Goal: Information Seeking & Learning: Learn about a topic

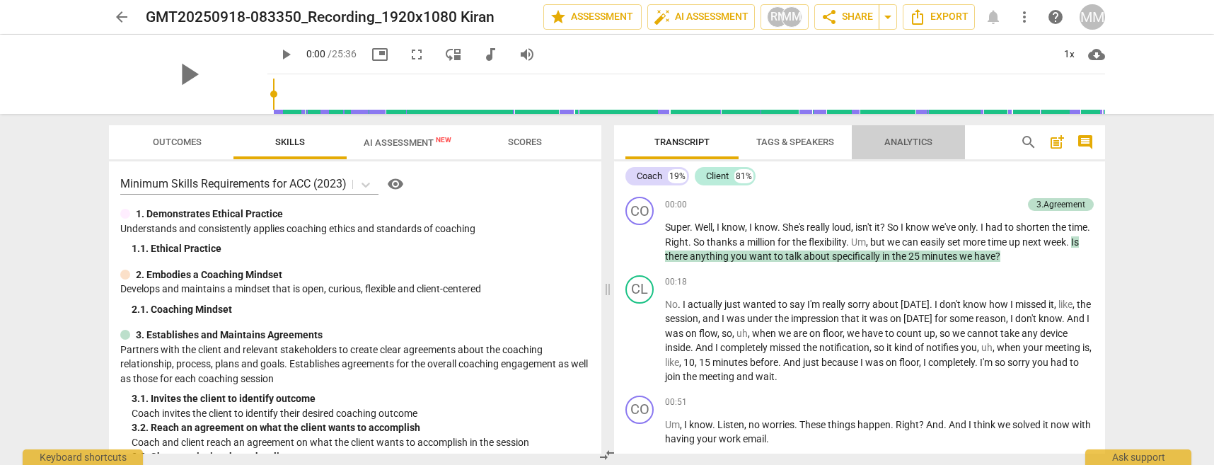
click at [607, 142] on span "Analytics" at bounding box center [908, 142] width 82 height 19
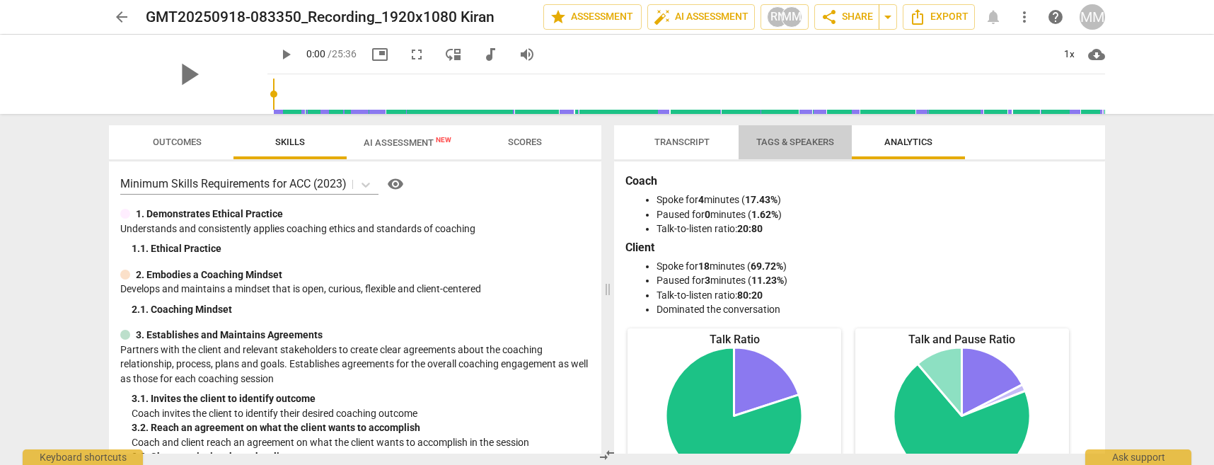
click at [607, 151] on span "Tags & Speakers" at bounding box center [795, 142] width 112 height 19
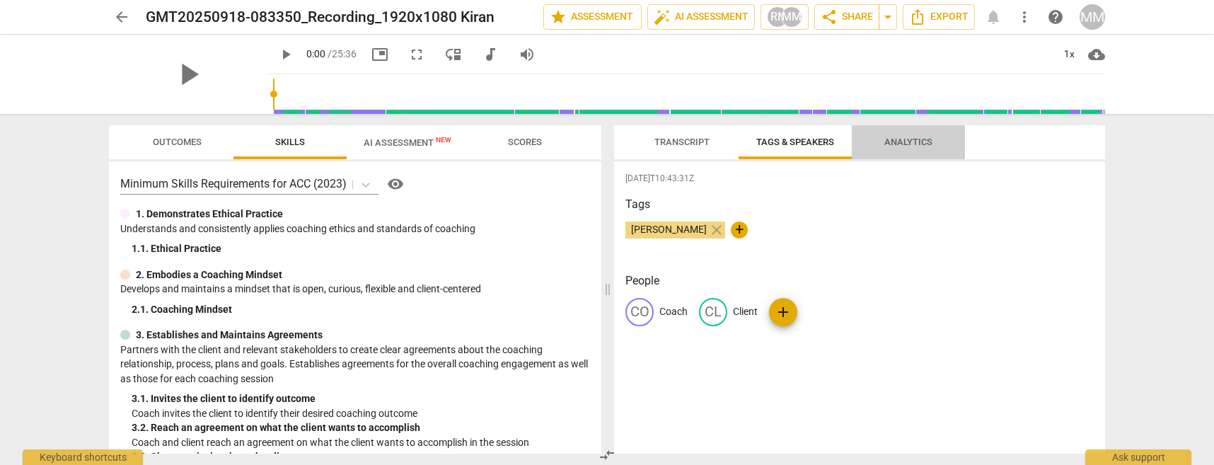
click at [607, 140] on span "Analytics" at bounding box center [908, 142] width 48 height 11
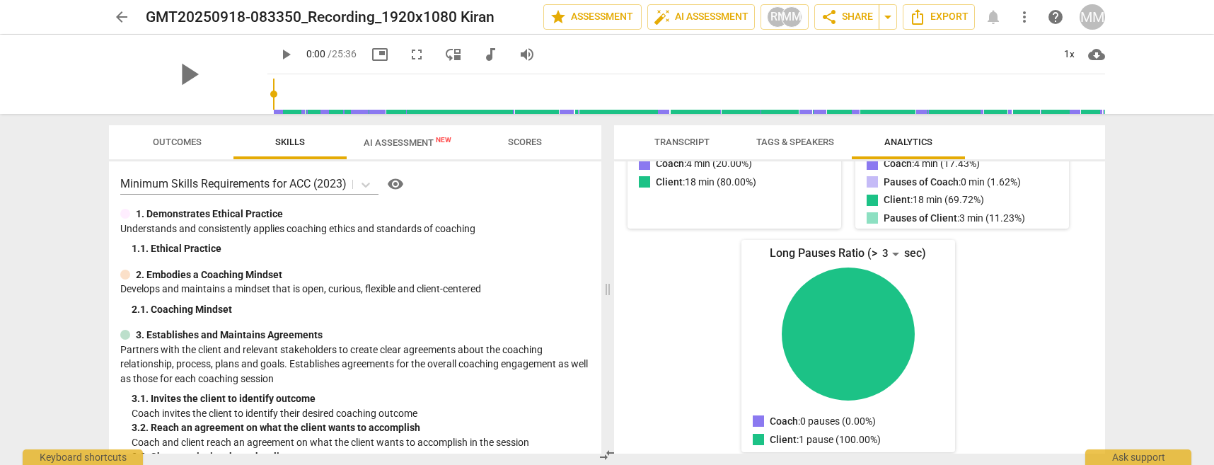
scroll to position [347, 0]
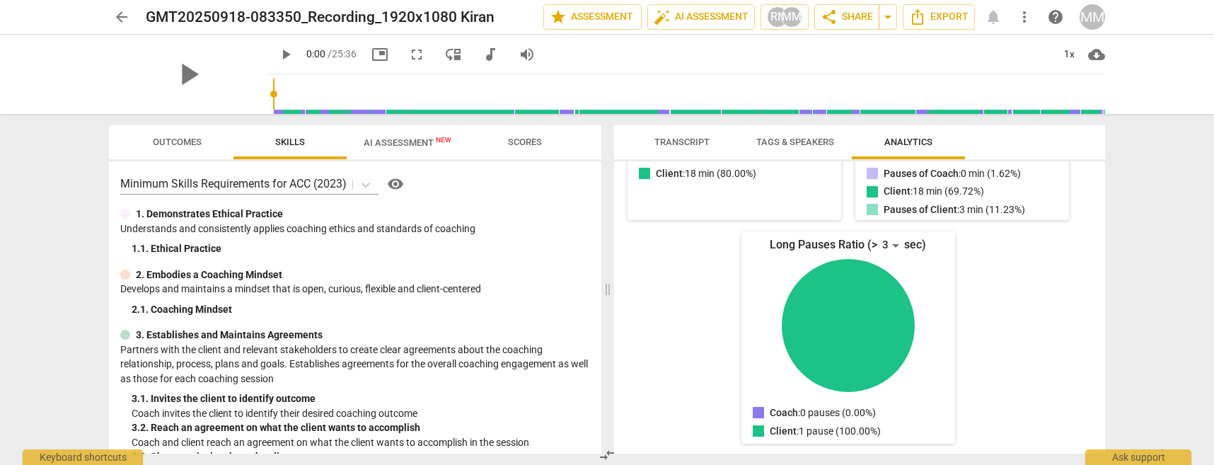
click at [607, 142] on span "Transcript" at bounding box center [681, 142] width 55 height 11
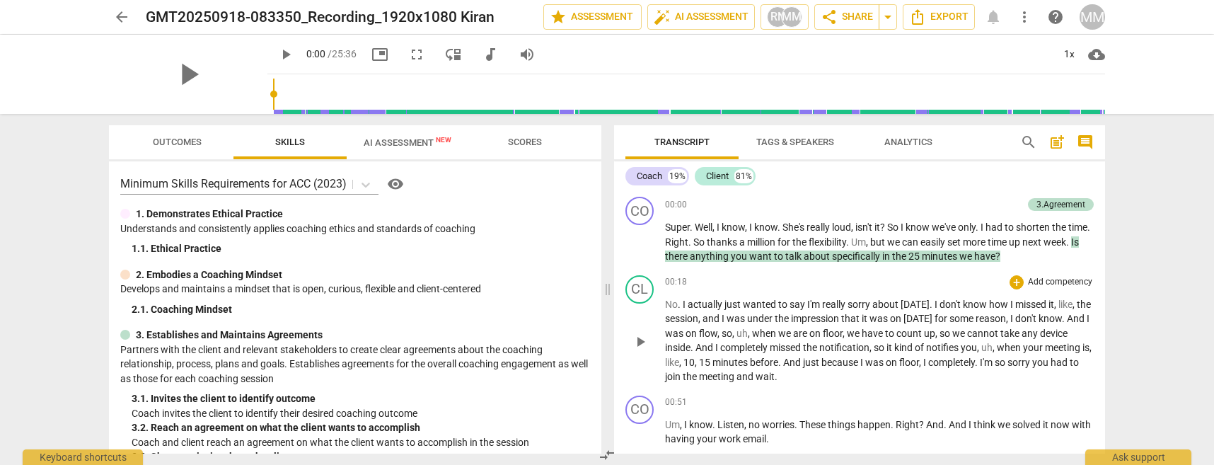
click at [607, 282] on p "Add competency" at bounding box center [1060, 282] width 67 height 13
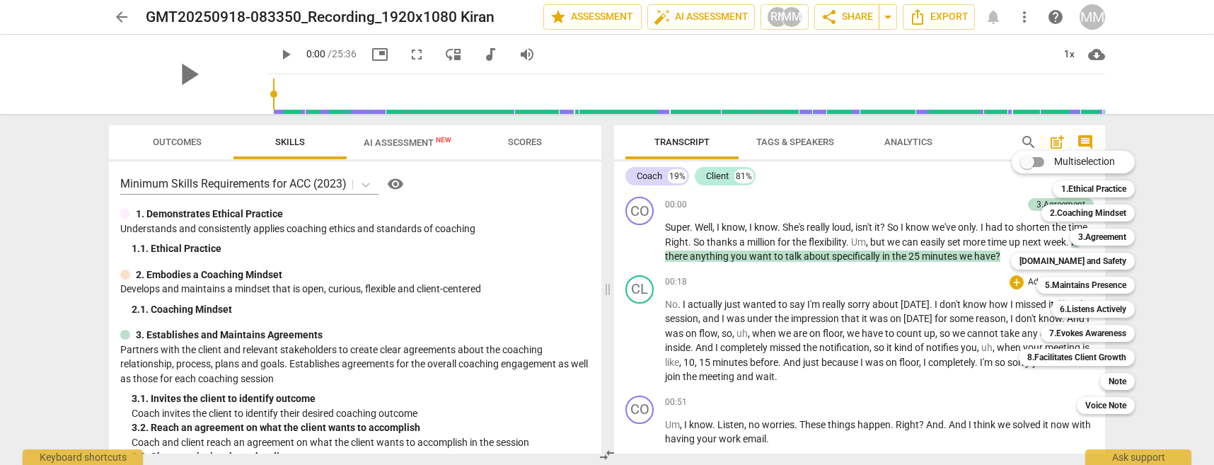
click at [607, 300] on div at bounding box center [607, 232] width 1214 height 465
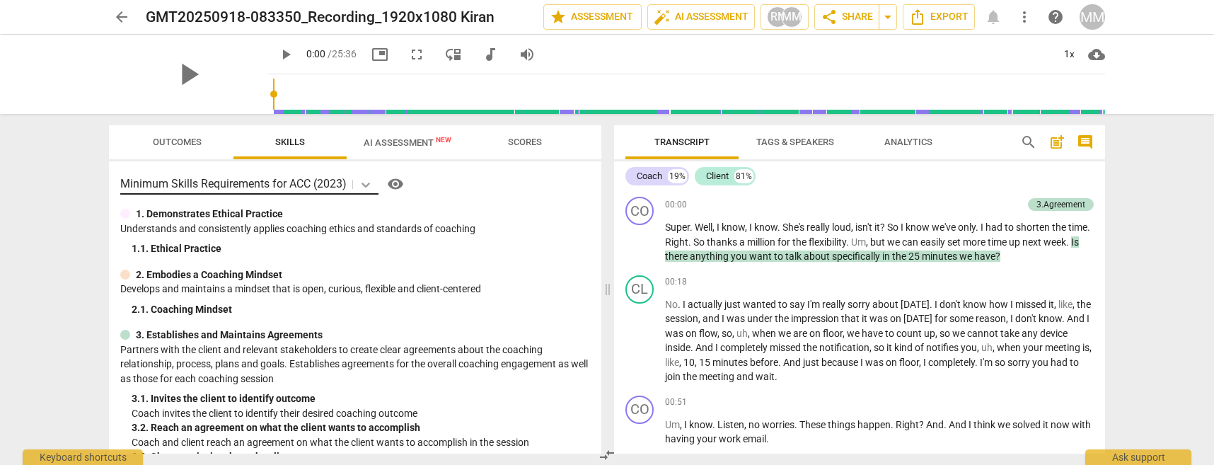
click at [366, 183] on icon at bounding box center [366, 185] width 14 height 14
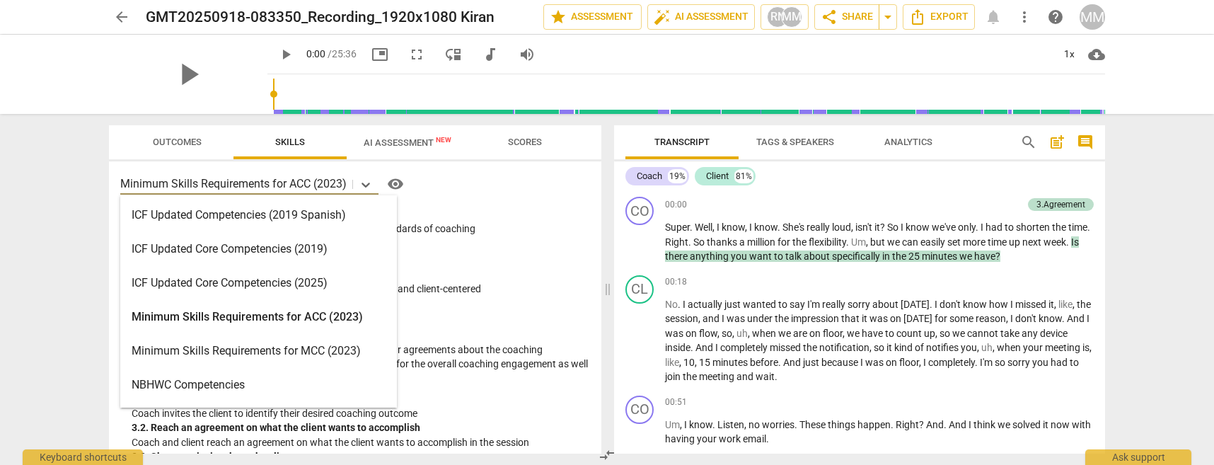
scroll to position [223, 0]
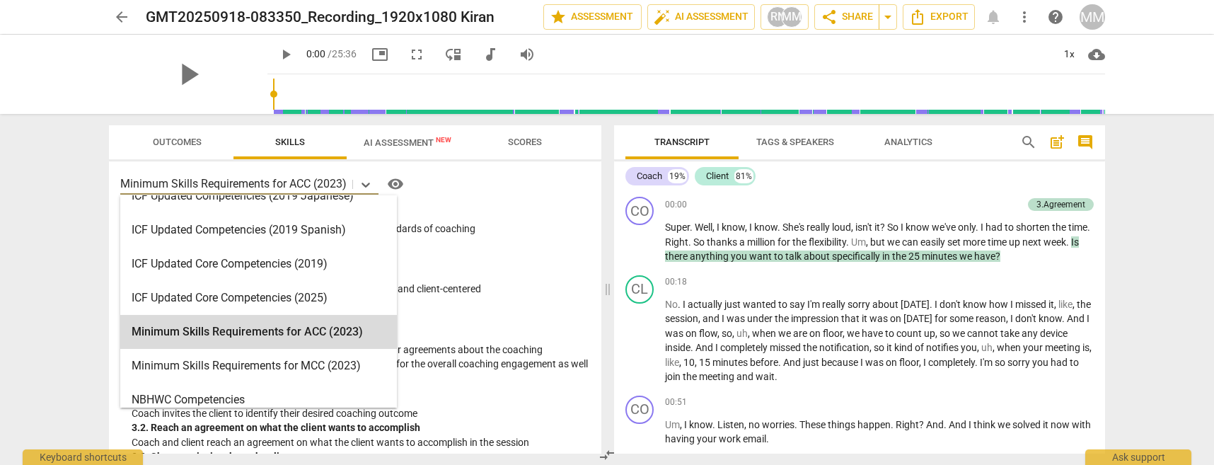
click at [40, 270] on div "arrow_back GMT20250918-083350_Recording_1920x1080 Kiran edit star Assessment au…" at bounding box center [607, 232] width 1214 height 465
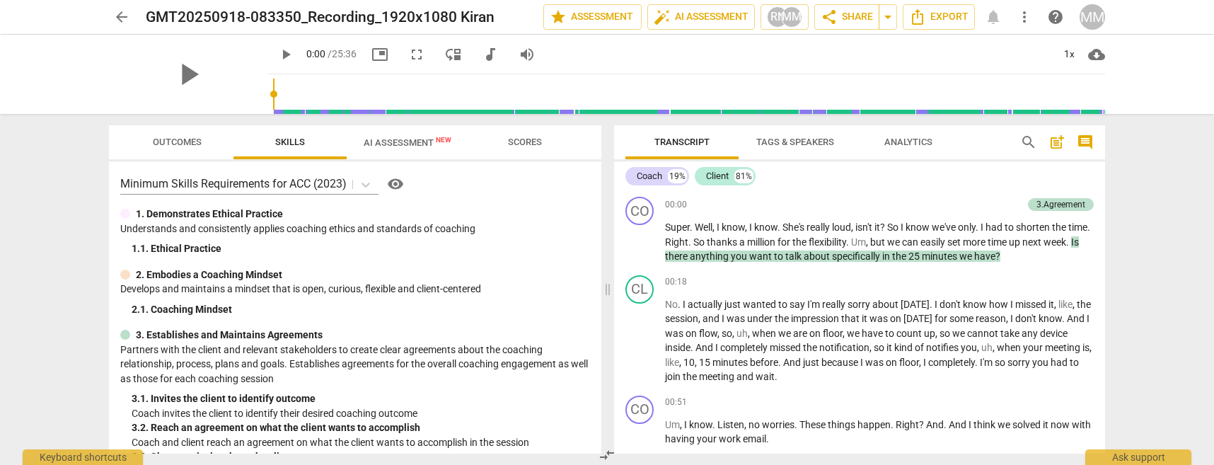
click at [379, 142] on span "AI Assessment New" at bounding box center [408, 142] width 88 height 11
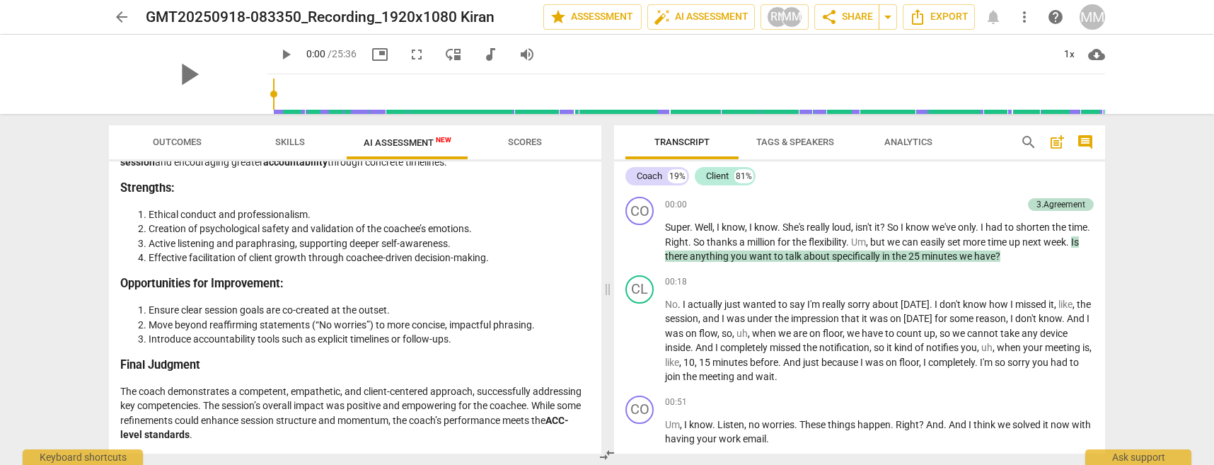
scroll to position [2563, 0]
click at [375, 300] on p "The coach demonstrates a competent, empathetic, and client-centered approach, s…" at bounding box center [355, 413] width 470 height 58
click at [535, 147] on span "Scores" at bounding box center [525, 142] width 34 height 11
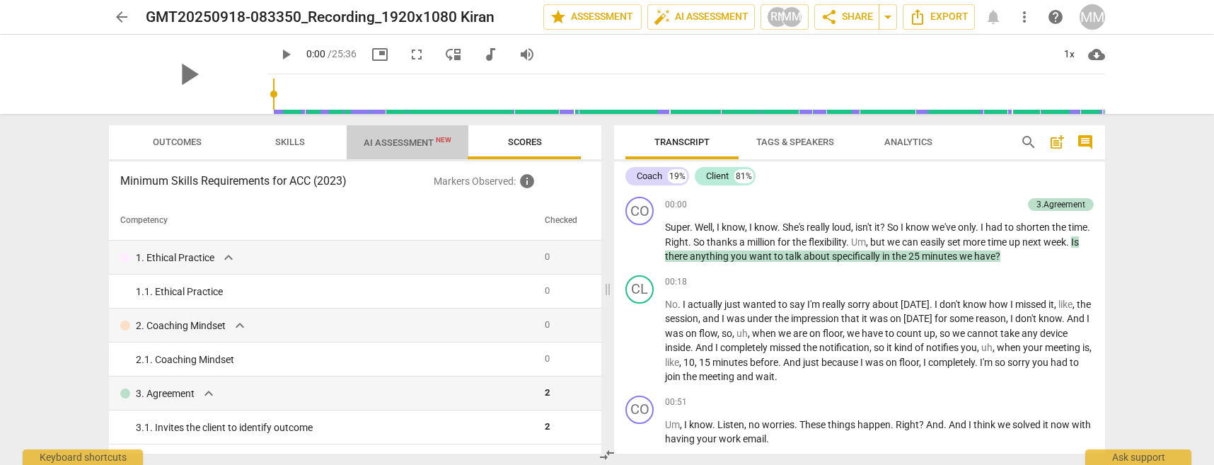
click at [391, 148] on span "AI Assessment New" at bounding box center [408, 142] width 88 height 11
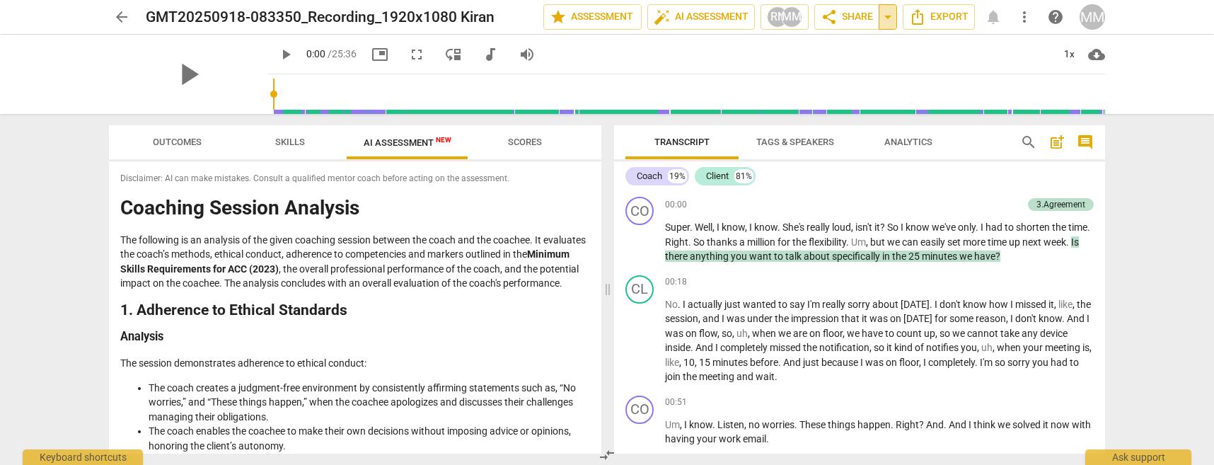
click at [607, 17] on span "arrow_drop_down" at bounding box center [887, 16] width 17 height 17
click at [86, 249] on div "arrow_back GMT20250918-083350_Recording_1920x1080 Kiran edit star Assessment au…" at bounding box center [607, 232] width 1214 height 465
click at [115, 18] on span "arrow_back" at bounding box center [121, 16] width 17 height 17
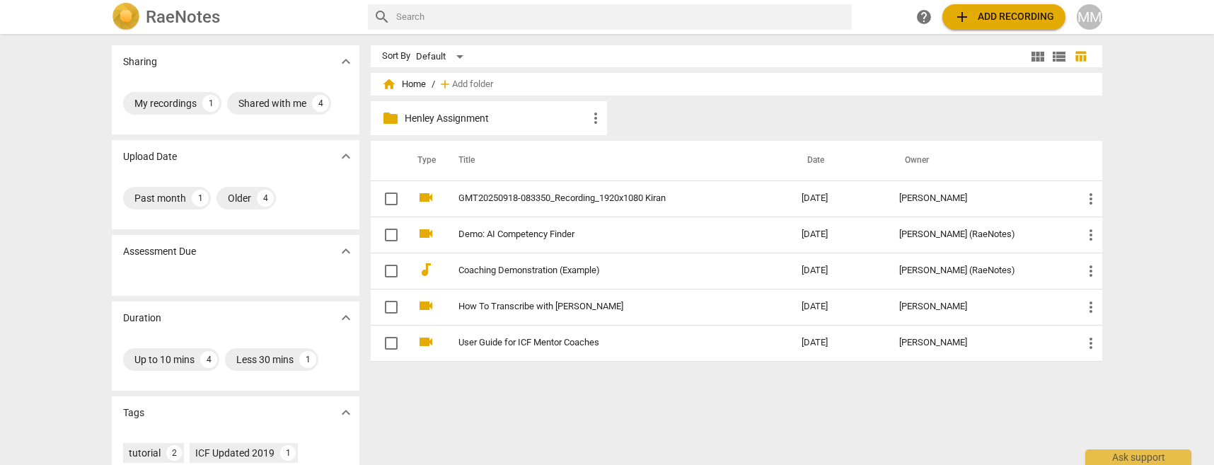
click at [607, 300] on div "Sort By Default view_module view_list table_chart home Home / add Add folder fo…" at bounding box center [742, 249] width 743 height 408
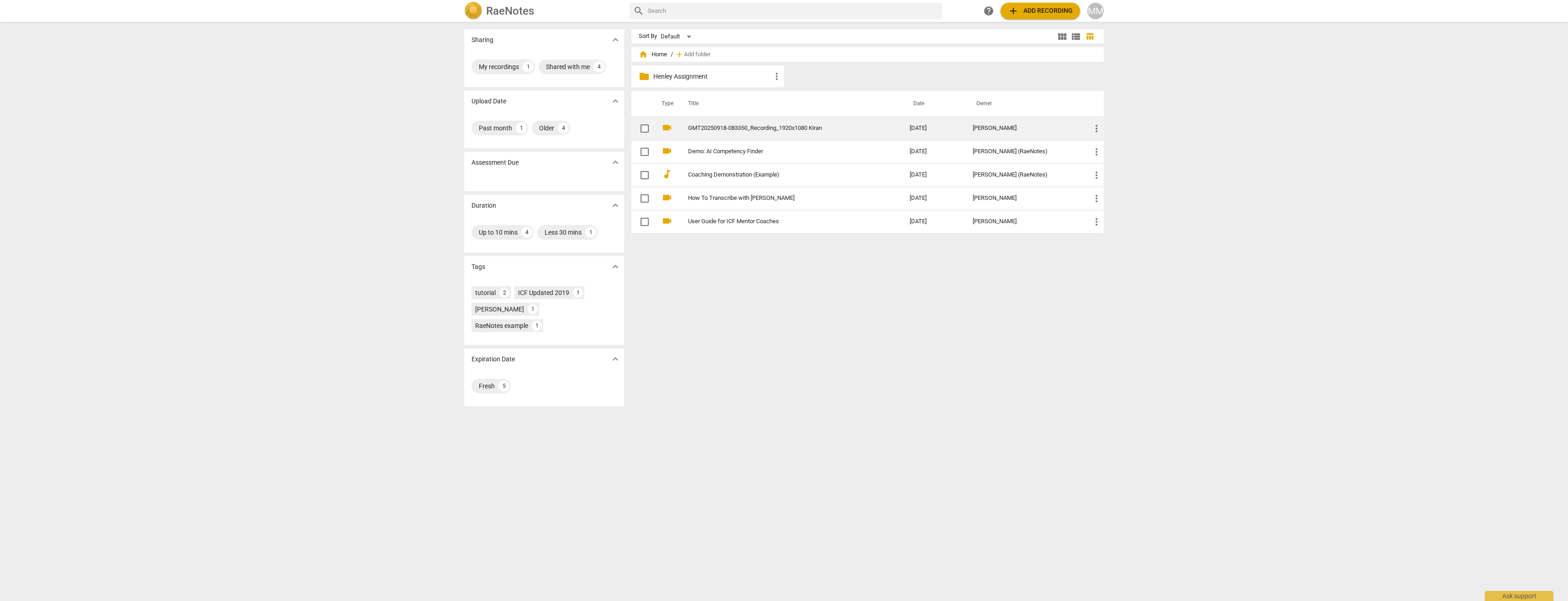
click at [392, 127] on link "GMT20250918-083350_Recording_1920x1080 Kiran" at bounding box center [783, 128] width 189 height 7
